Goal: Find specific fact: Find specific fact

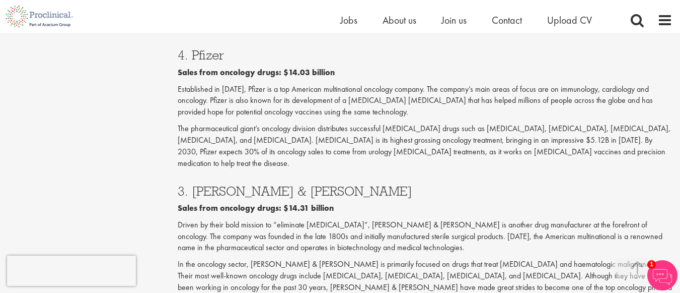
scroll to position [1506, 0]
drag, startPoint x: 299, startPoint y: 109, endPoint x: 192, endPoint y: 112, distance: 106.8
click at [192, 184] on h3 "3. [PERSON_NAME] & [PERSON_NAME]" at bounding box center [425, 190] width 495 height 13
copy h3 "[PERSON_NAME] & [PERSON_NAME]"
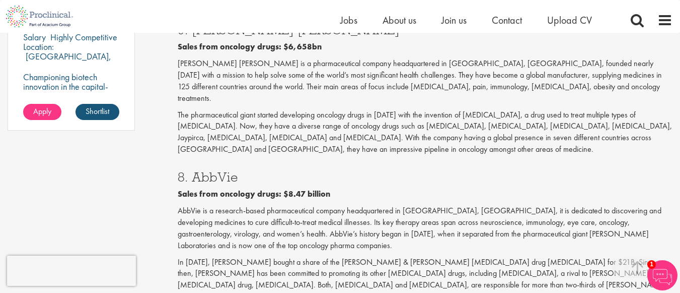
scroll to position [830, 0]
drag, startPoint x: 245, startPoint y: 139, endPoint x: 193, endPoint y: 146, distance: 52.2
click at [193, 171] on h3 "8. AbbVie" at bounding box center [425, 177] width 495 height 13
copy h3 "AbbVie"
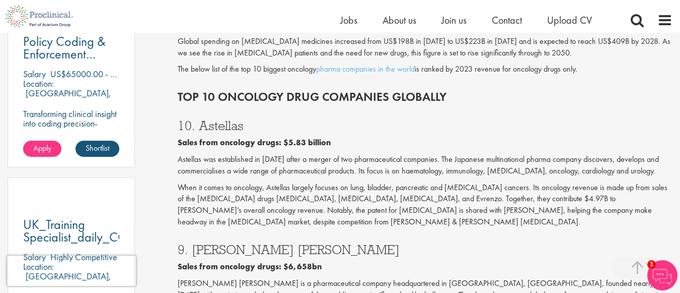
scroll to position [608, 0]
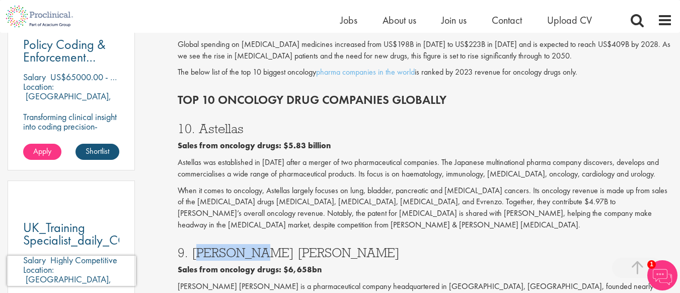
drag, startPoint x: 249, startPoint y: 240, endPoint x: 193, endPoint y: 248, distance: 56.9
click at [193, 248] on h3 "9. [PERSON_NAME] [PERSON_NAME]" at bounding box center [425, 252] width 495 height 13
copy h3 "[PERSON_NAME] [PERSON_NAME]"
drag, startPoint x: 245, startPoint y: 126, endPoint x: 200, endPoint y: 125, distance: 44.8
click at [200, 125] on h3 "10. Astellas" at bounding box center [425, 128] width 495 height 13
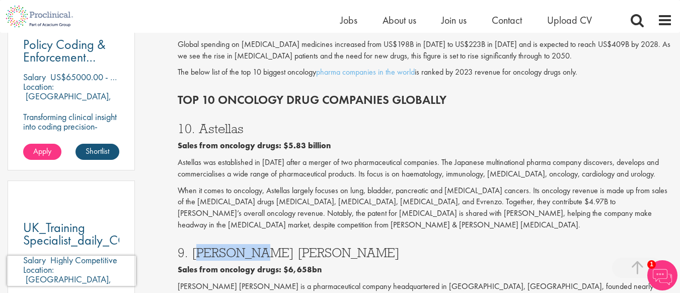
copy h3 "Astellas"
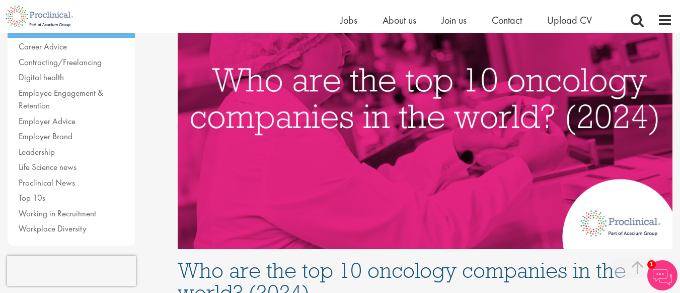
scroll to position [247, 0]
